Goal: Obtain resource: Obtain resource

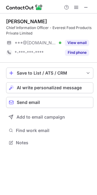
scroll to position [138, 97]
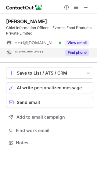
click at [78, 50] on button "Find phone" at bounding box center [77, 53] width 24 height 6
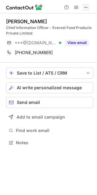
click at [86, 7] on span at bounding box center [86, 7] width 5 height 5
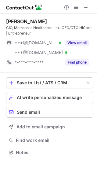
scroll to position [148, 97]
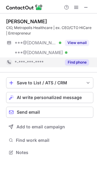
click at [81, 62] on button "Find phone" at bounding box center [77, 62] width 24 height 6
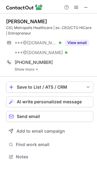
scroll to position [153, 97]
click at [26, 69] on link "Show more" at bounding box center [54, 69] width 79 height 4
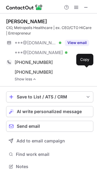
scroll to position [162, 97]
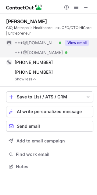
click at [72, 40] on button "View email" at bounding box center [77, 43] width 24 height 6
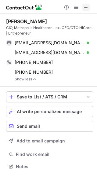
click at [83, 10] on button at bounding box center [86, 7] width 7 height 7
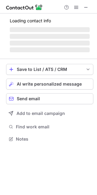
scroll to position [138, 97]
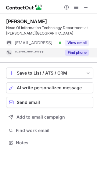
click at [77, 51] on button "Find phone" at bounding box center [77, 53] width 24 height 6
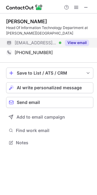
click at [81, 41] on button "View email" at bounding box center [77, 43] width 24 height 6
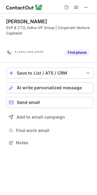
scroll to position [128, 97]
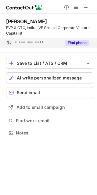
click at [70, 43] on button "Find phone" at bounding box center [77, 43] width 24 height 6
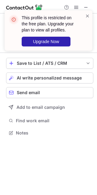
click at [76, 83] on div "Save to List / ATS / CRM List Select Lever Connect Greenhouse Connect Salesforc…" at bounding box center [49, 97] width 87 height 89
